Goal: Complete application form

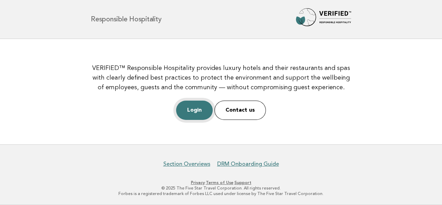
click at [188, 108] on link "Login" at bounding box center [194, 110] width 37 height 19
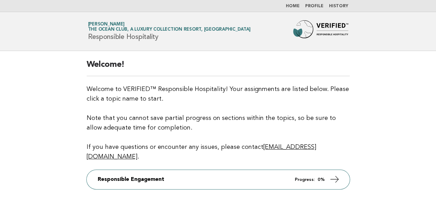
scroll to position [59, 0]
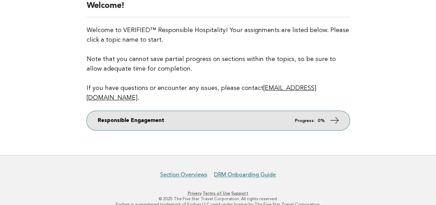
click at [320, 118] on link "Responsible Engagement Progress: 0%" at bounding box center [218, 120] width 263 height 19
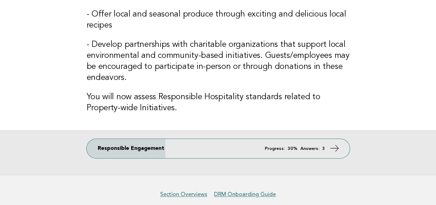
scroll to position [242, 0]
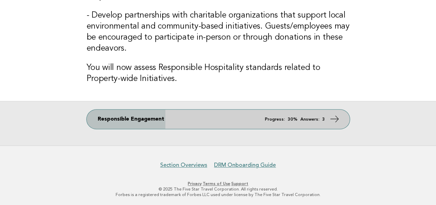
click at [332, 117] on icon at bounding box center [334, 119] width 10 height 10
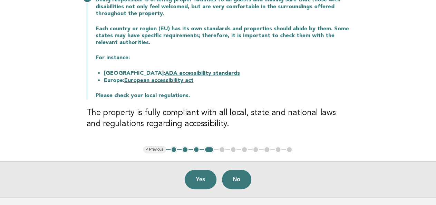
scroll to position [99, 0]
click at [206, 72] on link "ADA accessibility standards" at bounding box center [202, 73] width 75 height 6
click at [233, 180] on button "No" at bounding box center [236, 179] width 29 height 19
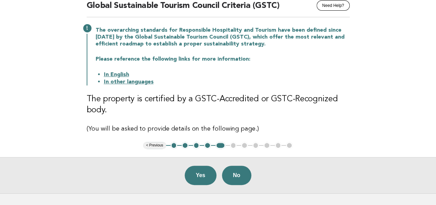
scroll to position [69, 0]
click at [118, 72] on link "In English" at bounding box center [116, 75] width 25 height 6
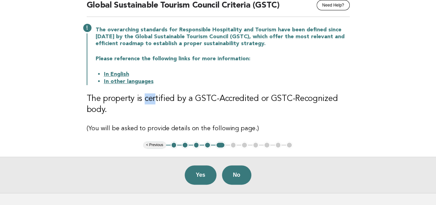
drag, startPoint x: 144, startPoint y: 100, endPoint x: 153, endPoint y: 100, distance: 9.7
click at [153, 100] on h3 "The property is certified by a GSTC-Accredited or GSTC-Recognized body." at bounding box center [218, 104] width 263 height 22
click at [248, 175] on button "No" at bounding box center [236, 175] width 29 height 19
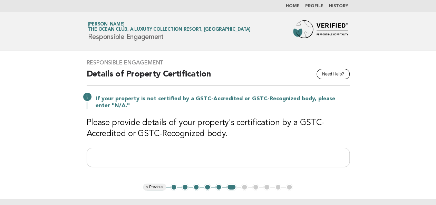
scroll to position [89, 0]
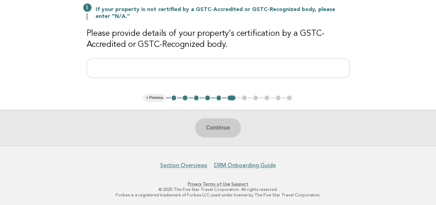
click at [220, 126] on div "Continue" at bounding box center [218, 128] width 436 height 36
click at [216, 76] on input "text" at bounding box center [218, 68] width 263 height 19
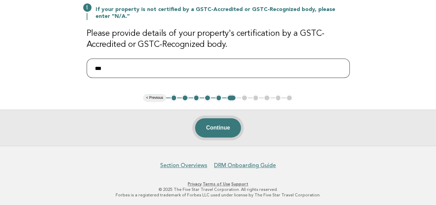
type input "***"
click at [200, 121] on button "Continue" at bounding box center [218, 127] width 46 height 19
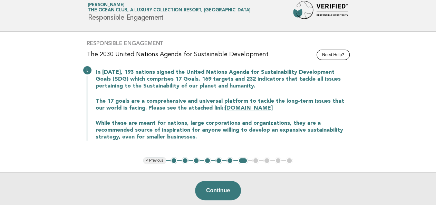
scroll to position [20, 0]
click at [225, 193] on button "Continue" at bounding box center [218, 190] width 46 height 19
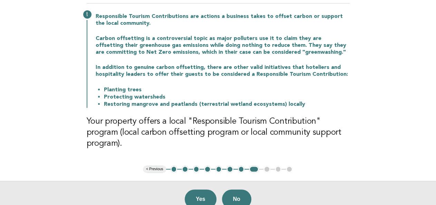
scroll to position [83, 0]
click at [198, 189] on button "Yes" at bounding box center [201, 198] width 32 height 19
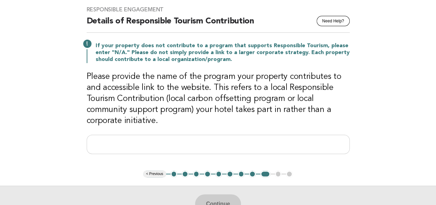
scroll to position [54, 0]
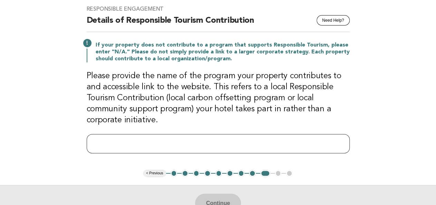
drag, startPoint x: 205, startPoint y: 136, endPoint x: 208, endPoint y: 136, distance: 3.5
click at [208, 136] on input "text" at bounding box center [218, 143] width 263 height 19
click at [151, 139] on input "text" at bounding box center [218, 143] width 263 height 19
paste input "**********"
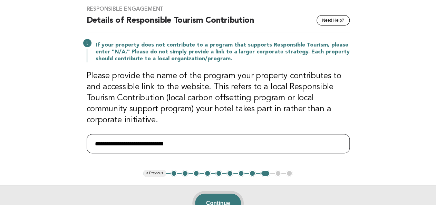
type input "**********"
click at [220, 197] on button "Continue" at bounding box center [218, 203] width 46 height 19
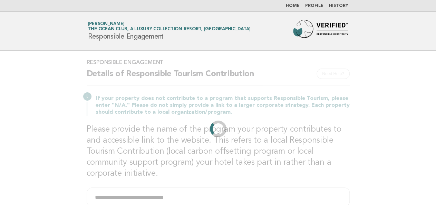
scroll to position [0, 0]
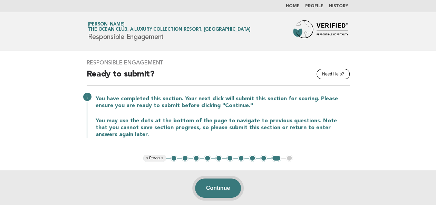
click at [211, 187] on button "Continue" at bounding box center [218, 188] width 46 height 19
